Goal: Obtain resource: Download file/media

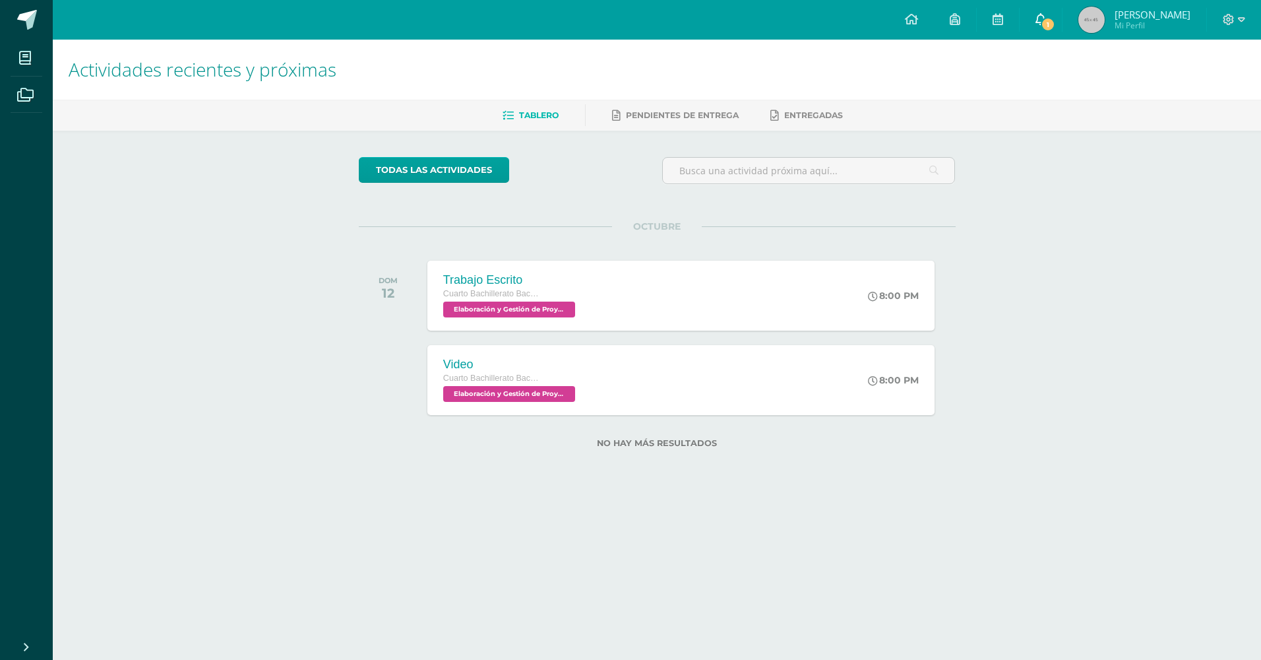
click at [1046, 30] on span "1" at bounding box center [1048, 24] width 15 height 15
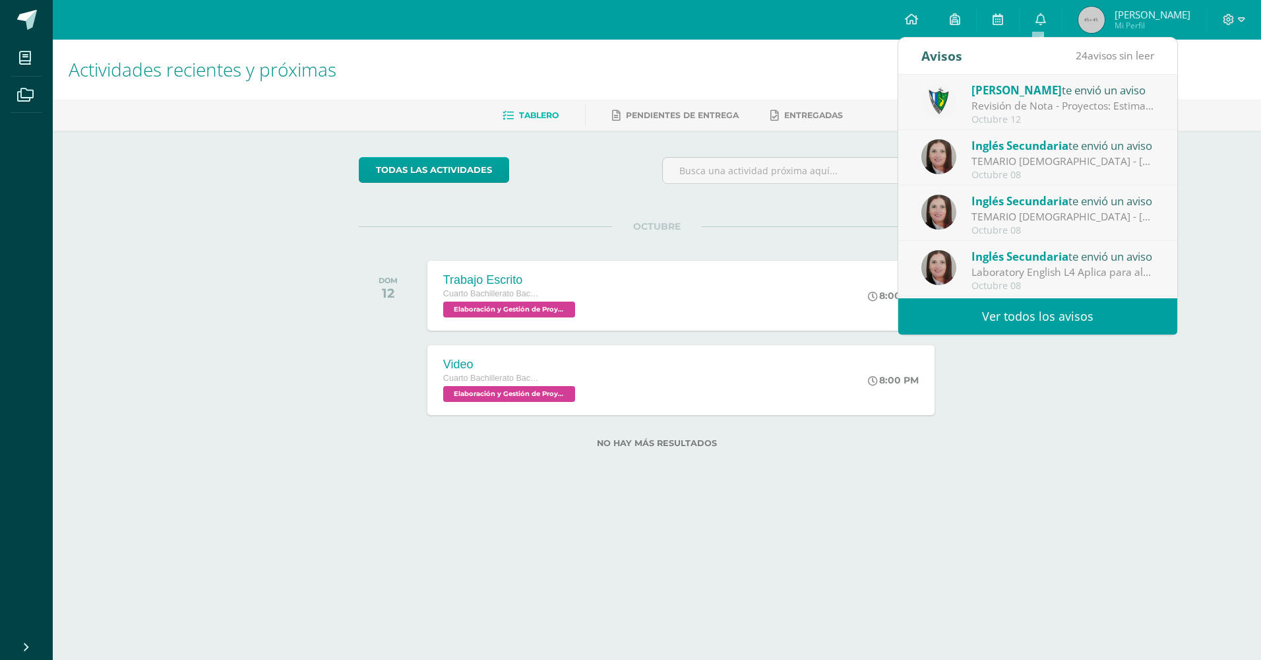
click at [1040, 108] on div "Revisión de Nota - Proyectos: Estimados estudiantes, es un gusto saludarlos. Po…" at bounding box center [1063, 105] width 183 height 15
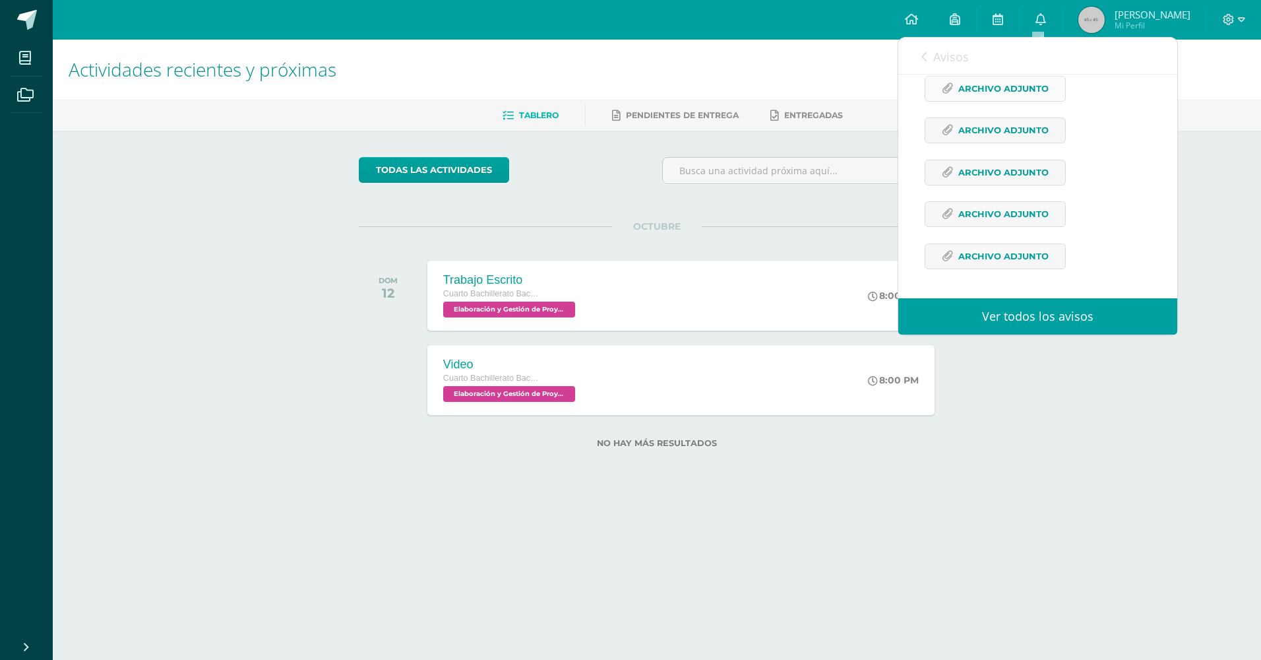
scroll to position [726, 0]
click at [1020, 139] on span "Archivo Adjunto" at bounding box center [1003, 130] width 90 height 24
click at [981, 177] on span "Archivo Adjunto" at bounding box center [1003, 172] width 90 height 24
click at [1040, 216] on span "Archivo Adjunto" at bounding box center [1003, 214] width 90 height 24
click at [920, 67] on div "Avisos 23 avisos sin leer Avisos" at bounding box center [1037, 56] width 279 height 37
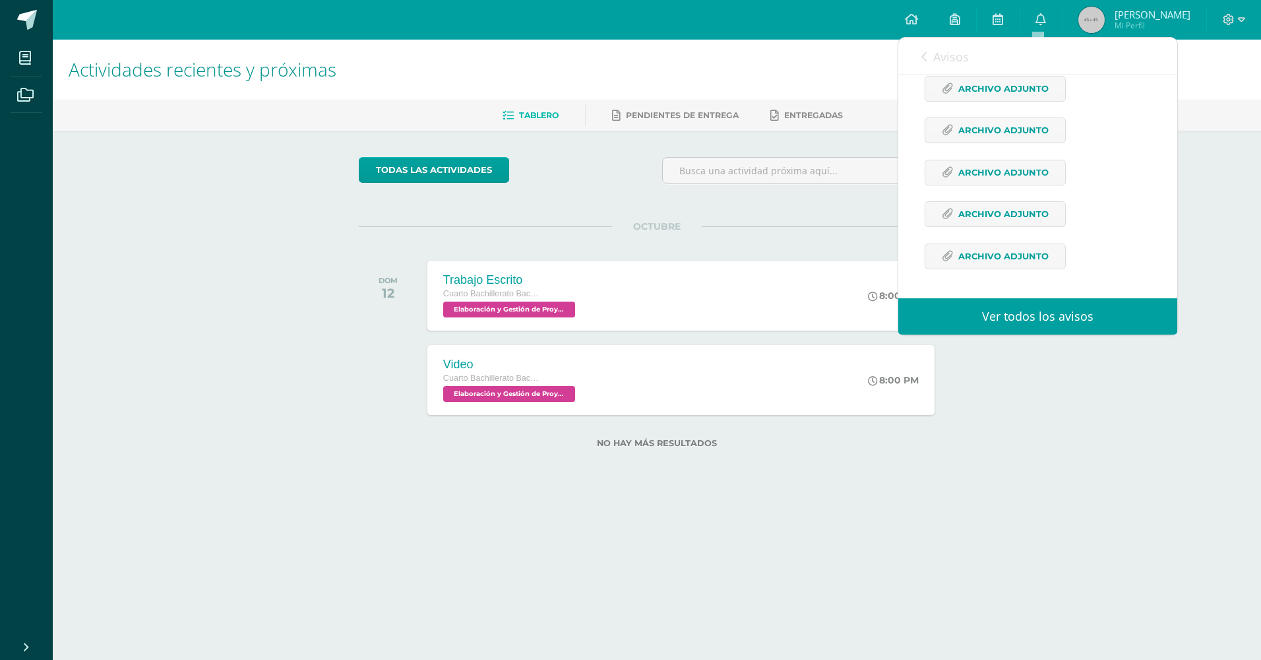
click at [935, 50] on span "Avisos" at bounding box center [951, 57] width 36 height 16
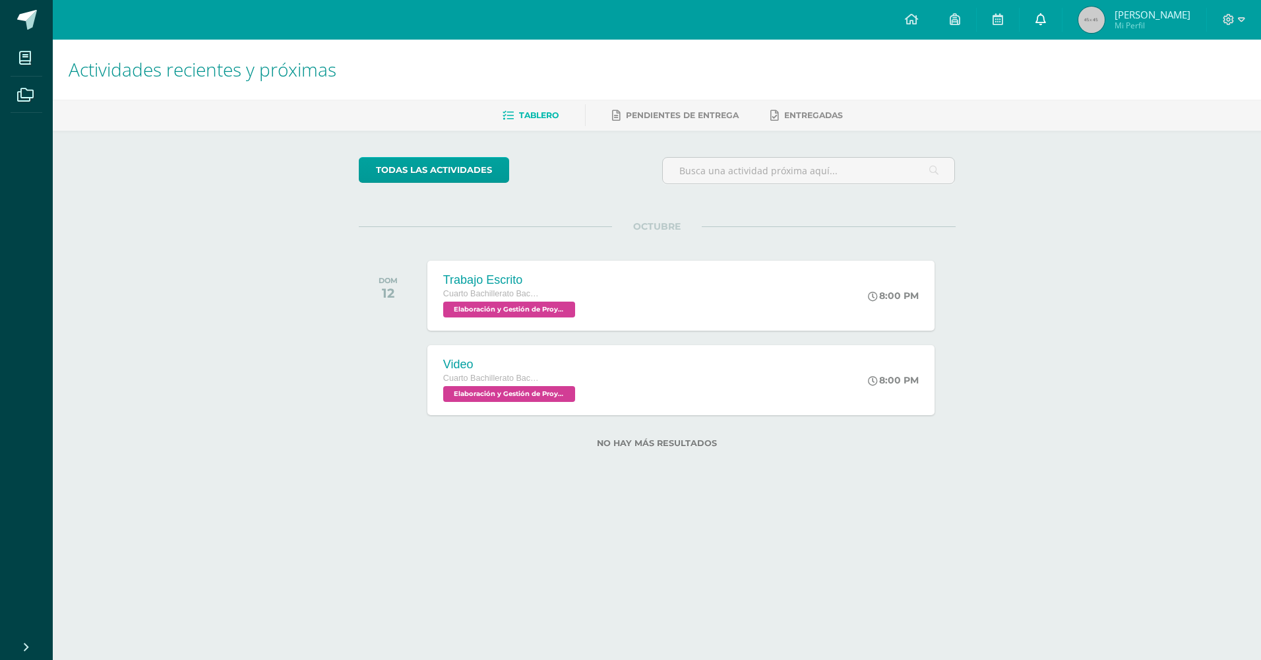
click at [1042, 15] on icon at bounding box center [1041, 19] width 11 height 12
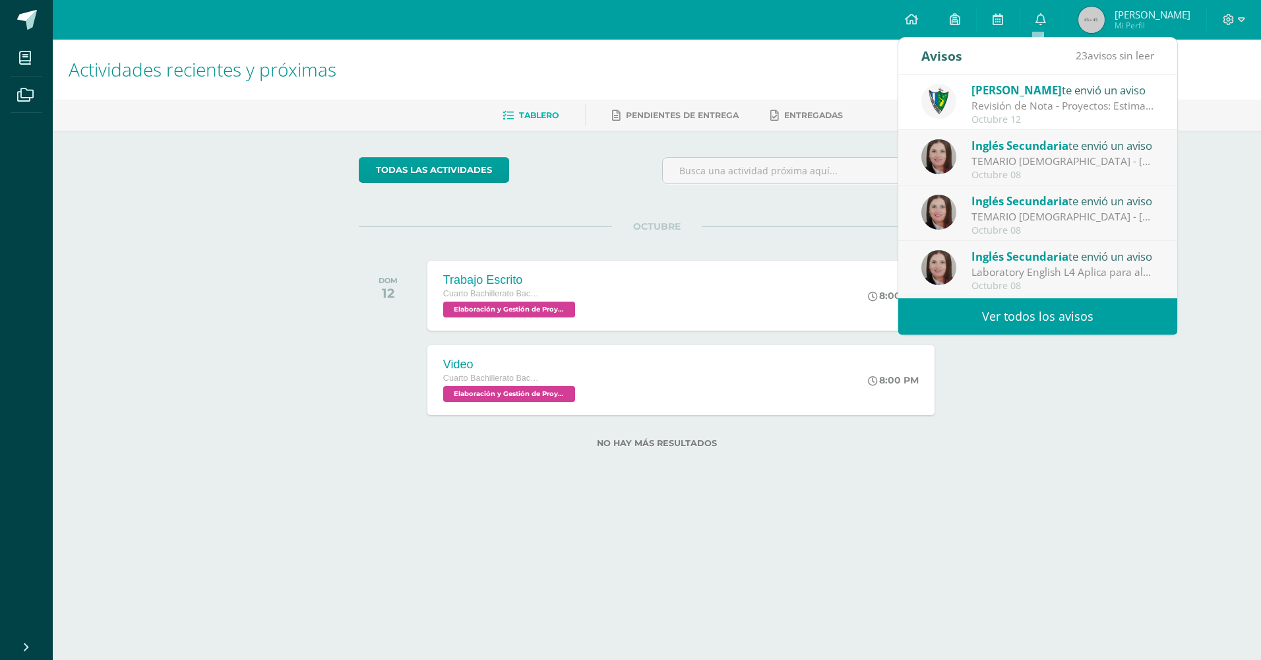
click at [995, 123] on div "Octubre 12" at bounding box center [1063, 119] width 183 height 11
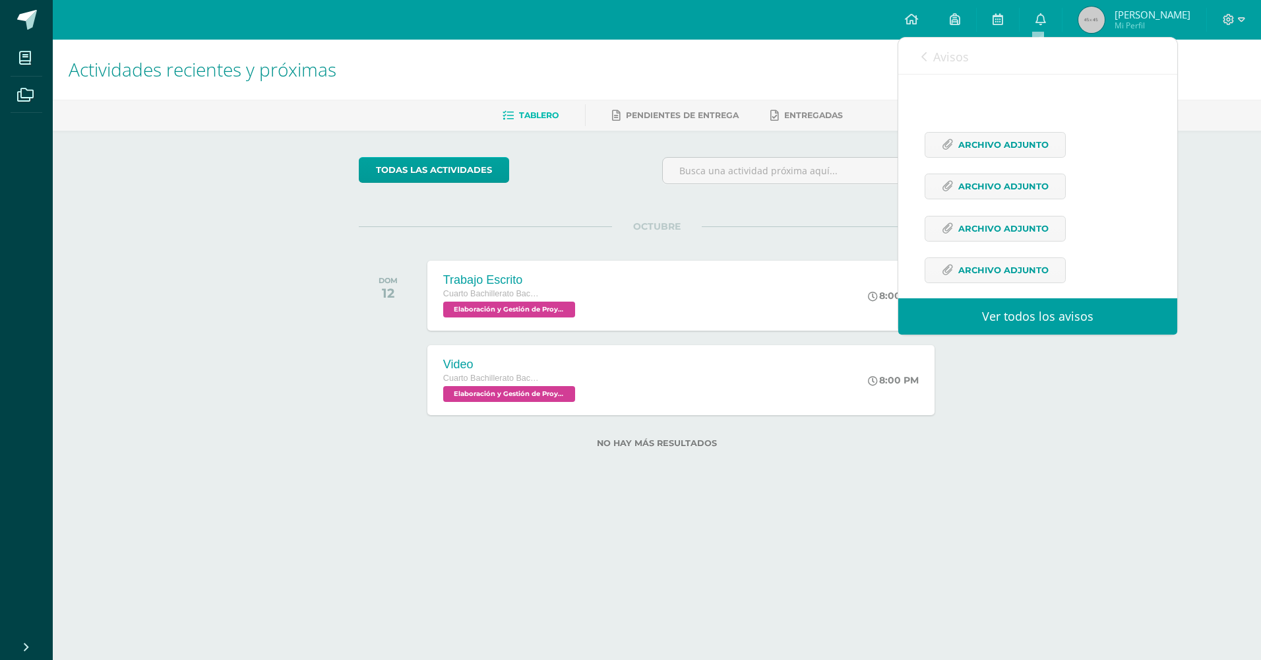
scroll to position [660, 0]
click at [1002, 193] on span "Archivo Adjunto" at bounding box center [1003, 181] width 90 height 24
click at [953, 152] on link "Archivo Adjunto" at bounding box center [995, 140] width 141 height 26
click at [993, 235] on span "Archivo Adjunto" at bounding box center [1003, 223] width 90 height 24
